Goal: Information Seeking & Learning: Learn about a topic

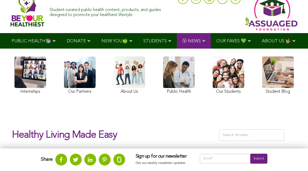
scroll to position [20, 0]
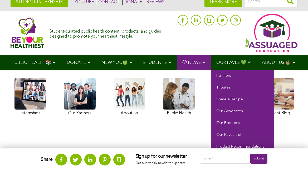
click at [226, 64] on span "OUR FAVES 💚" at bounding box center [231, 63] width 30 height 4
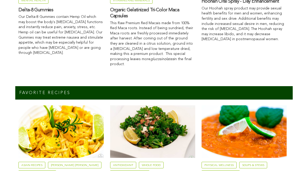
scroll to position [428, 0]
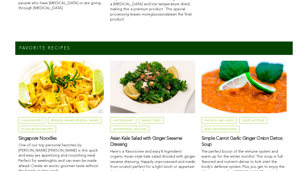
click at [110, 124] on link "Antioxidant" at bounding box center [123, 120] width 26 height 7
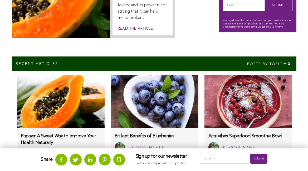
scroll to position [283, 0]
